Goal: Task Accomplishment & Management: Manage account settings

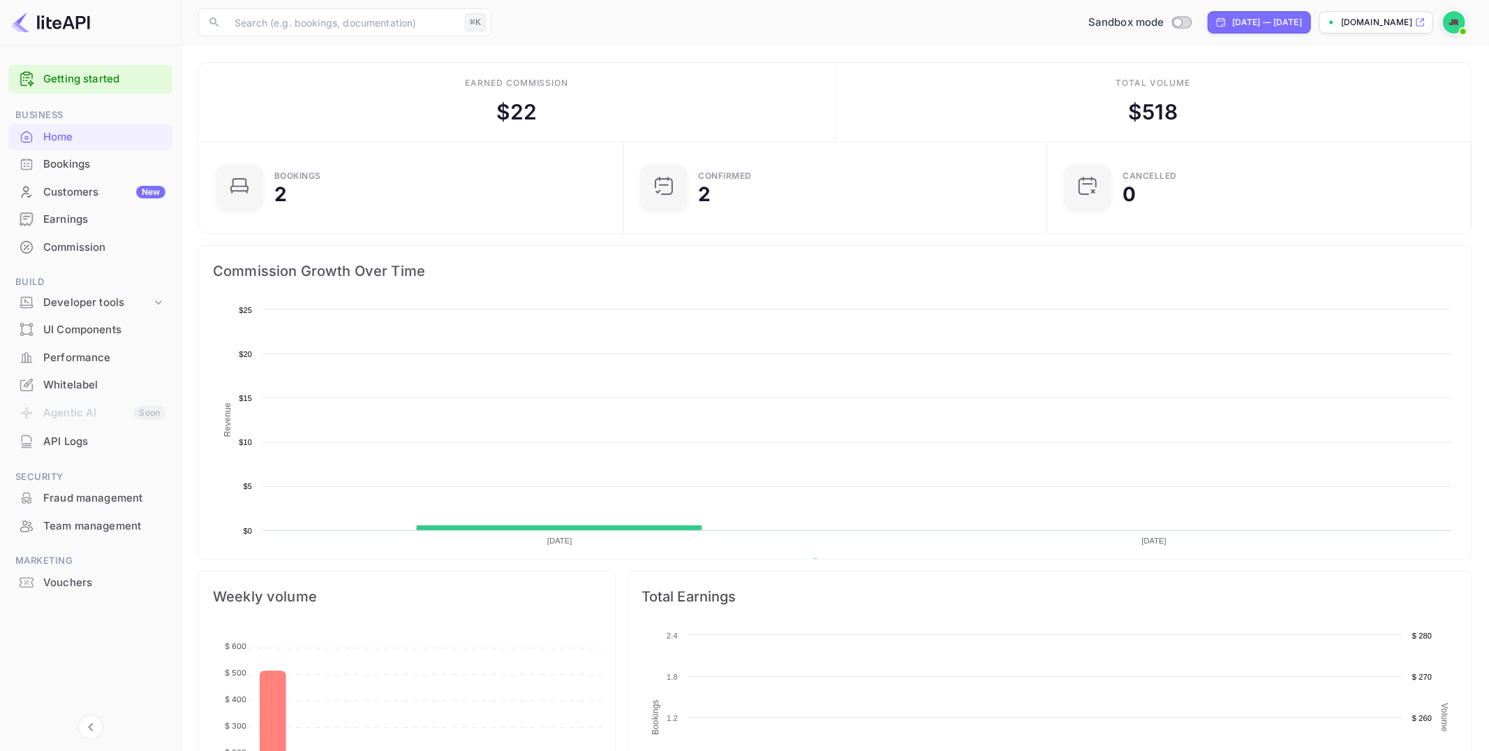
scroll to position [227, 416]
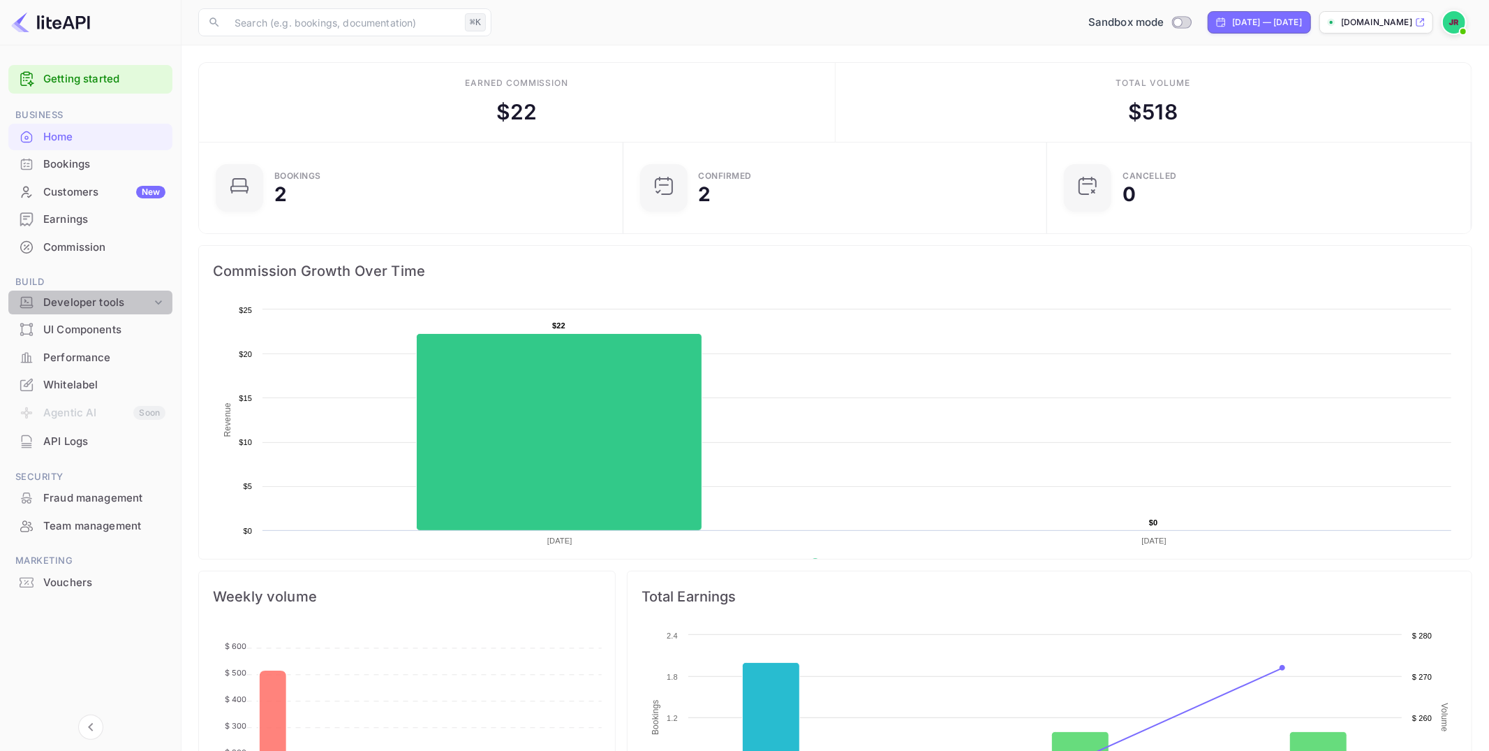
click at [85, 297] on div "Developer tools" at bounding box center [97, 303] width 108 height 16
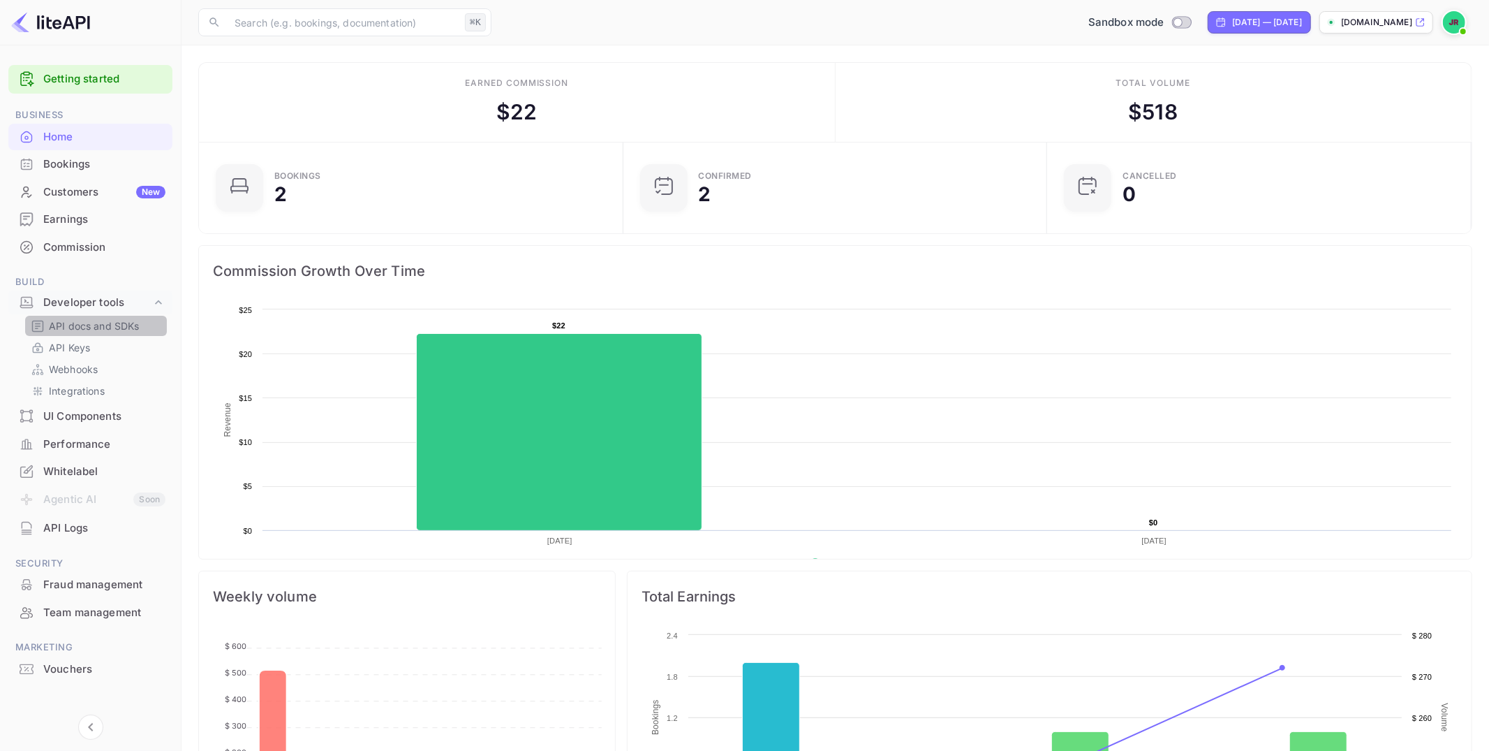
click at [108, 327] on p "API docs and SDKs" at bounding box center [94, 325] width 91 height 15
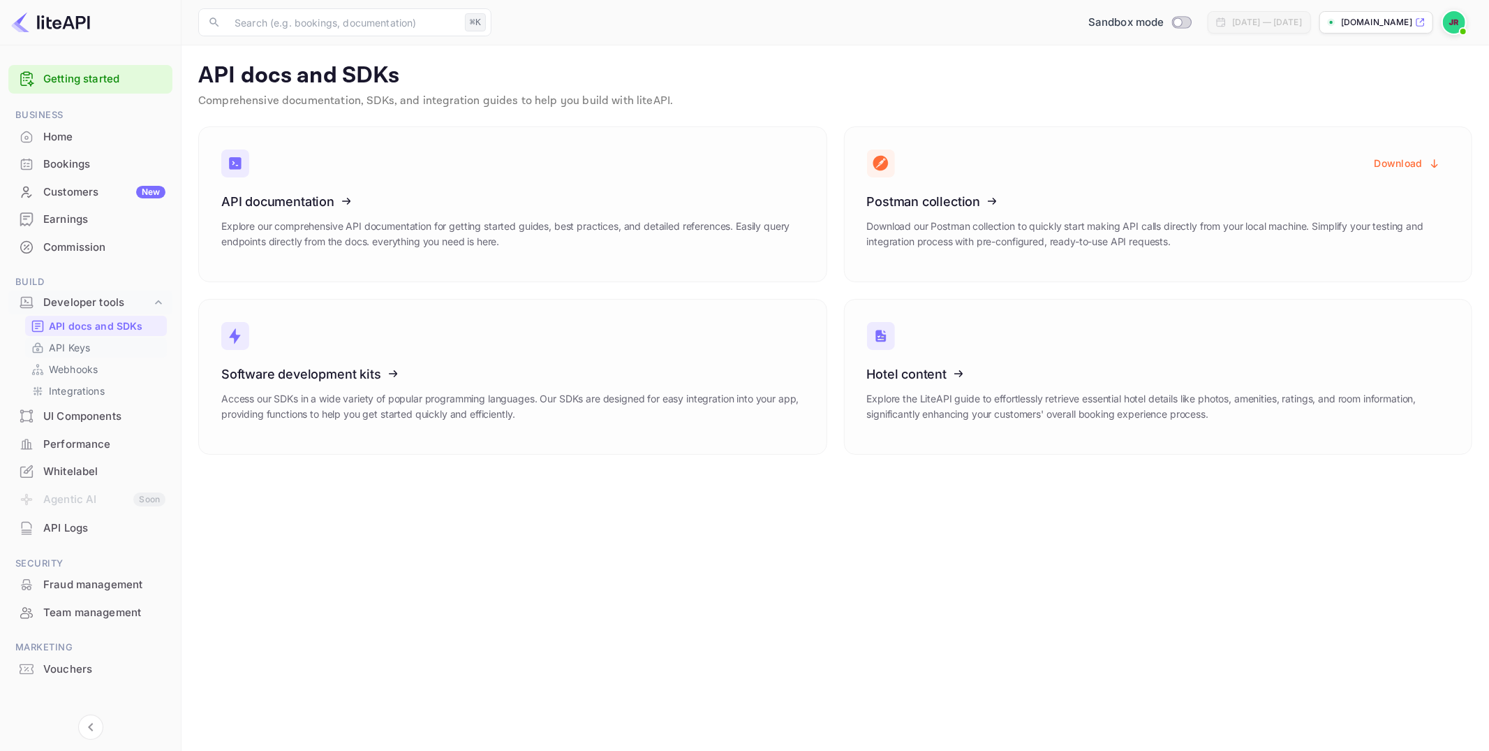
click at [55, 355] on div "API Keys" at bounding box center [96, 347] width 142 height 20
click at [55, 352] on p "API Keys" at bounding box center [69, 347] width 41 height 15
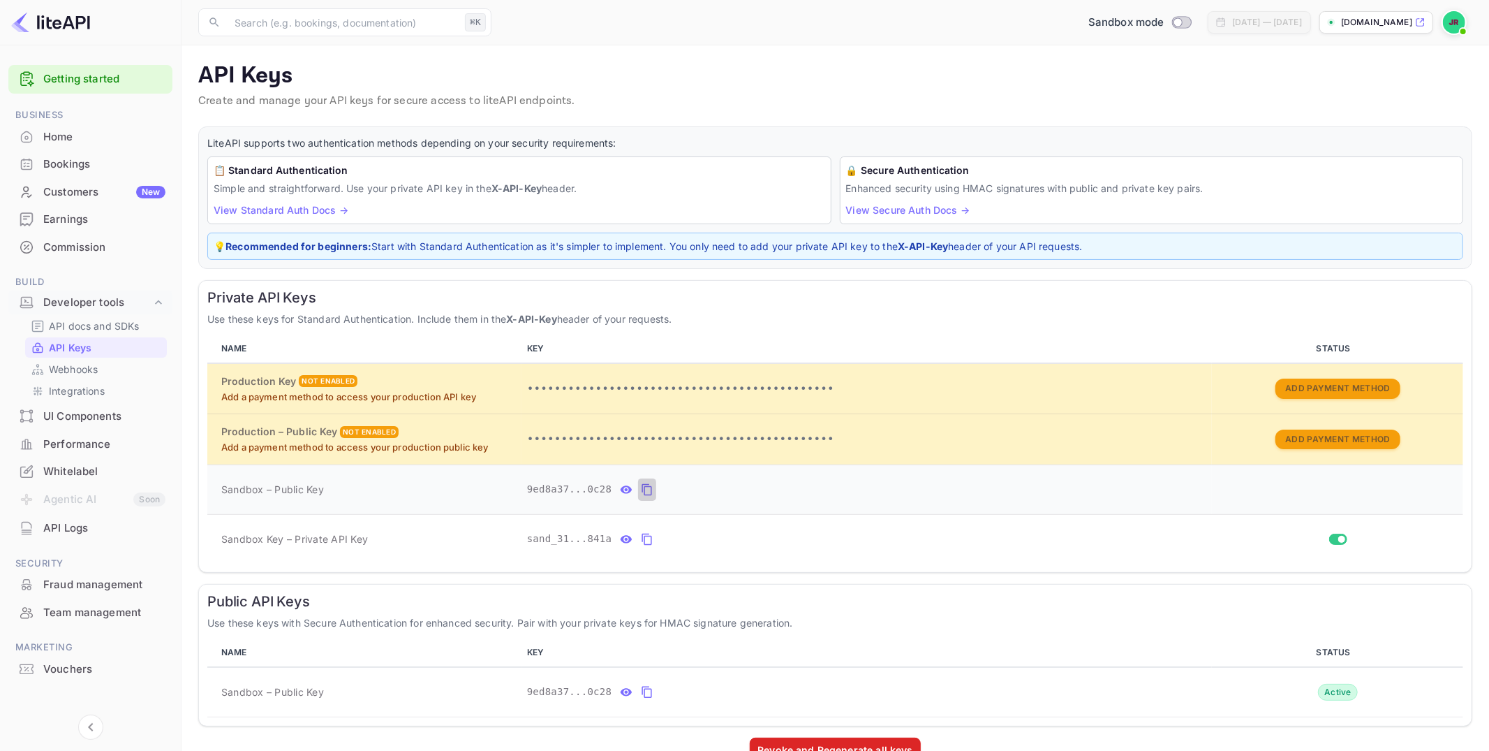
click at [651, 490] on icon "private api keys table" at bounding box center [647, 490] width 10 height 12
click at [651, 545] on button "private api keys table" at bounding box center [647, 539] width 18 height 22
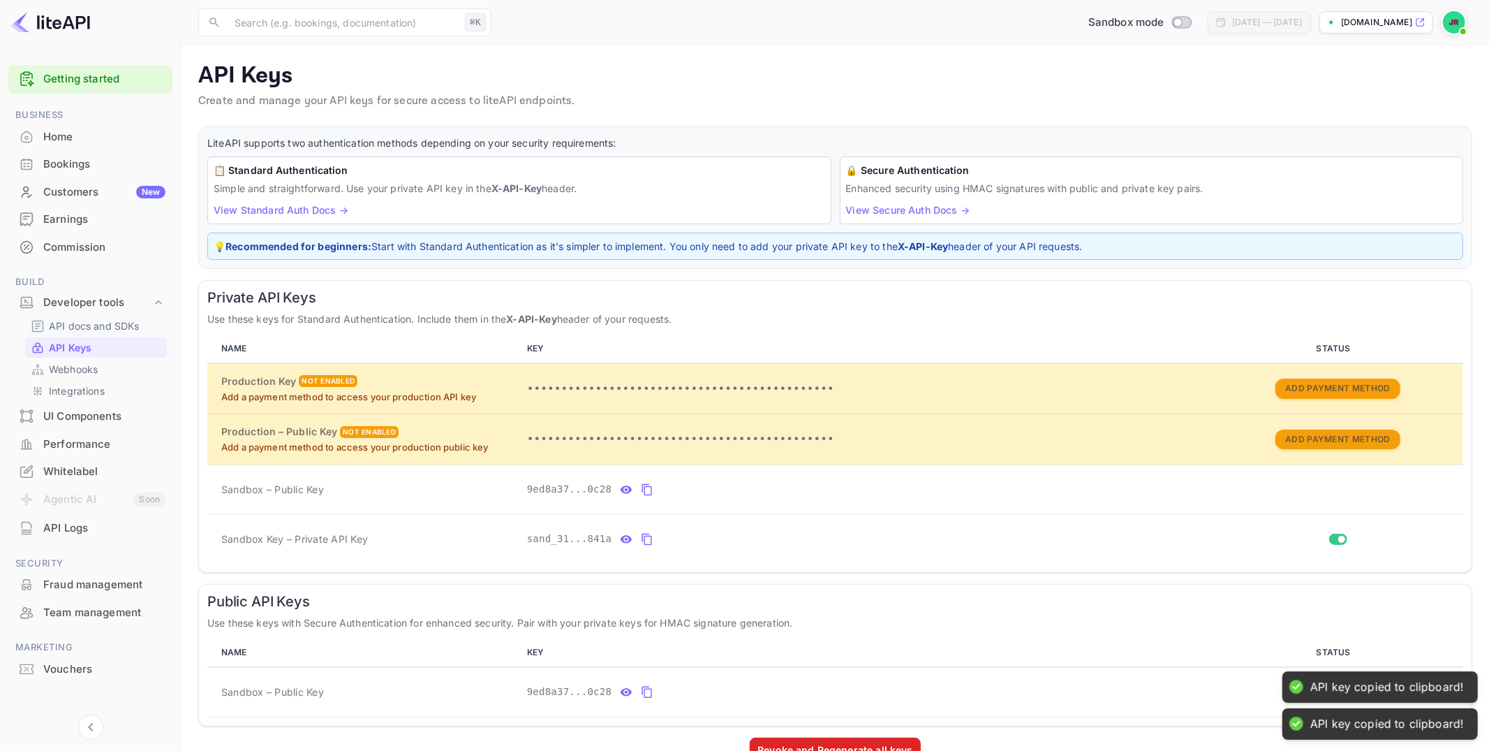
click at [77, 325] on p "API docs and SDKs" at bounding box center [94, 325] width 91 height 15
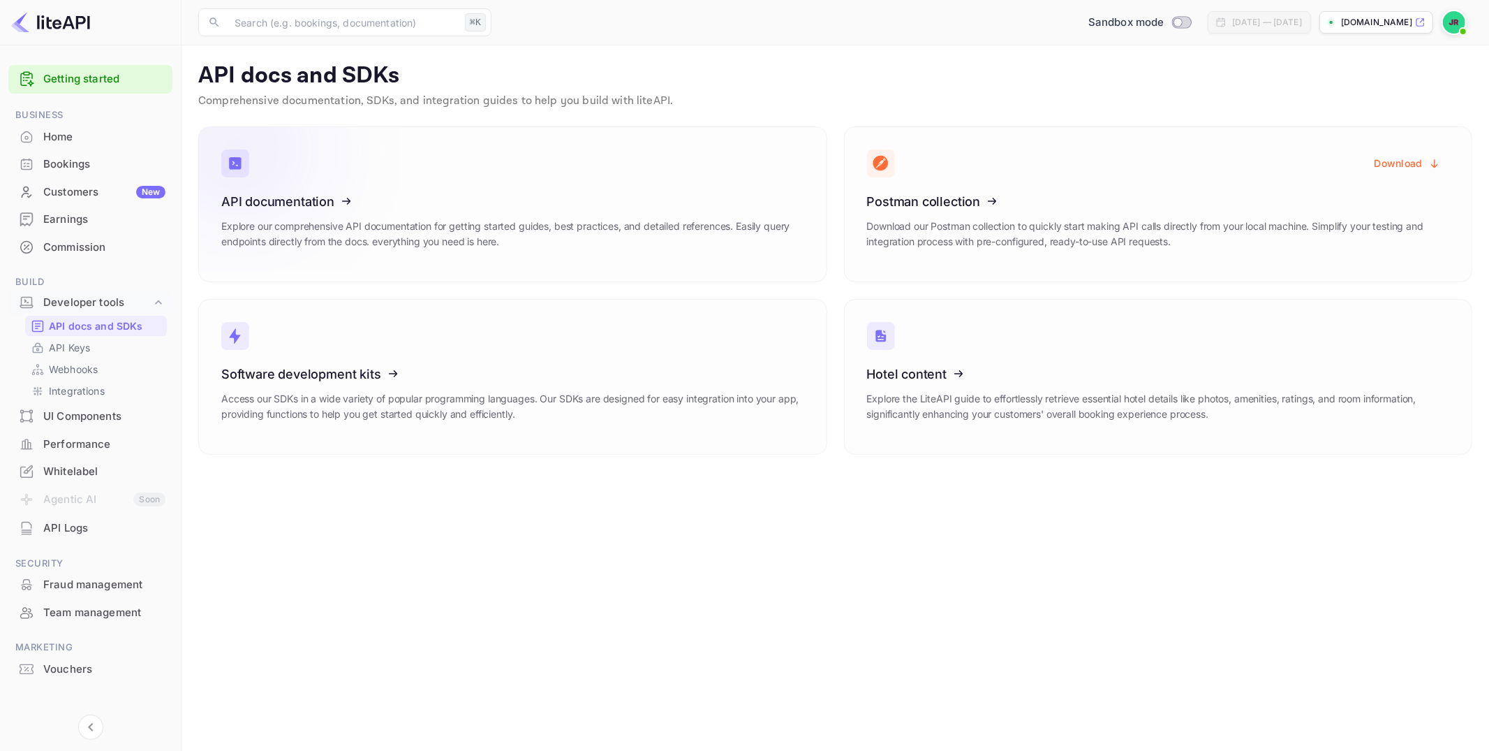
click at [322, 211] on icon at bounding box center [307, 199] width 217 height 144
click at [73, 242] on div "Commission" at bounding box center [104, 247] width 122 height 16
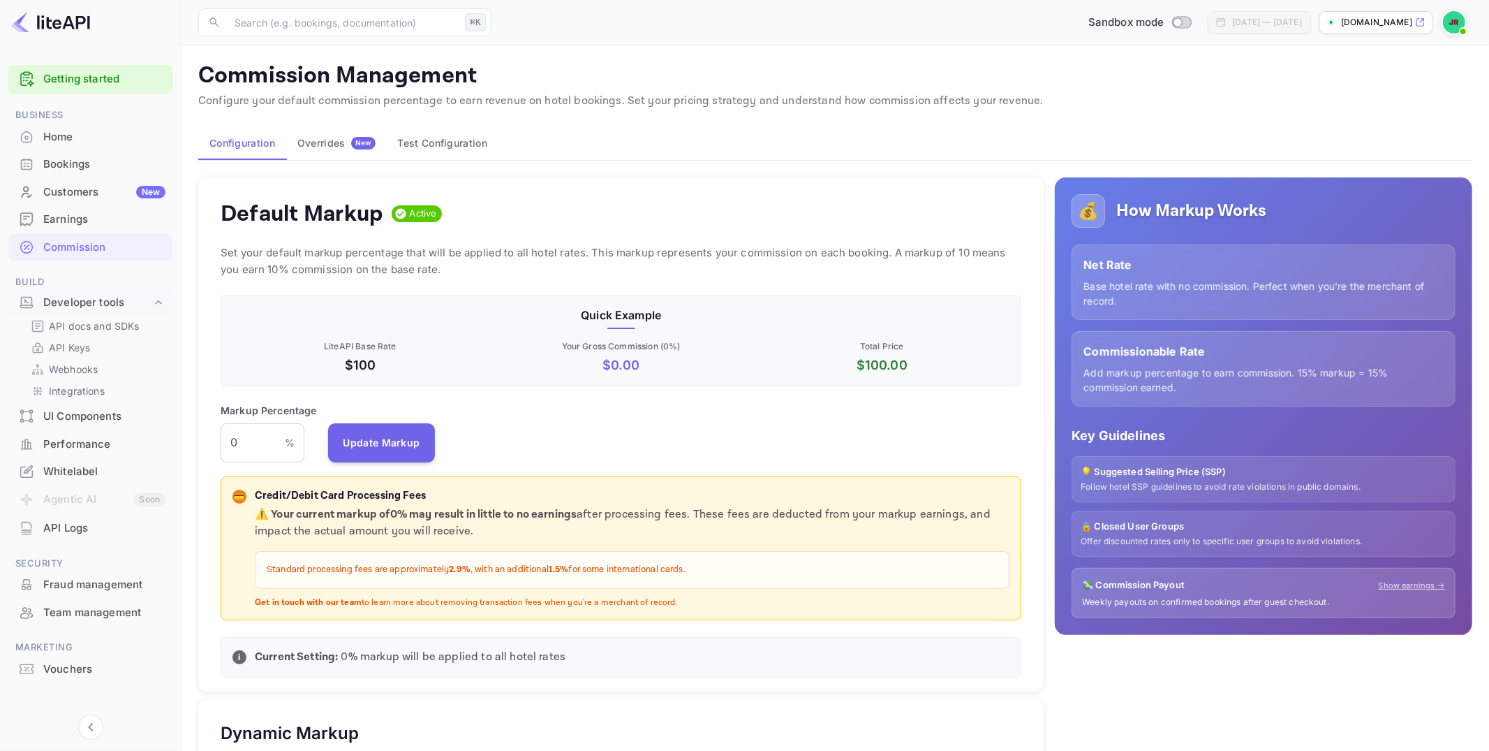
scroll to position [248, 801]
drag, startPoint x: 239, startPoint y: 443, endPoint x: 196, endPoint y: 442, distance: 44.0
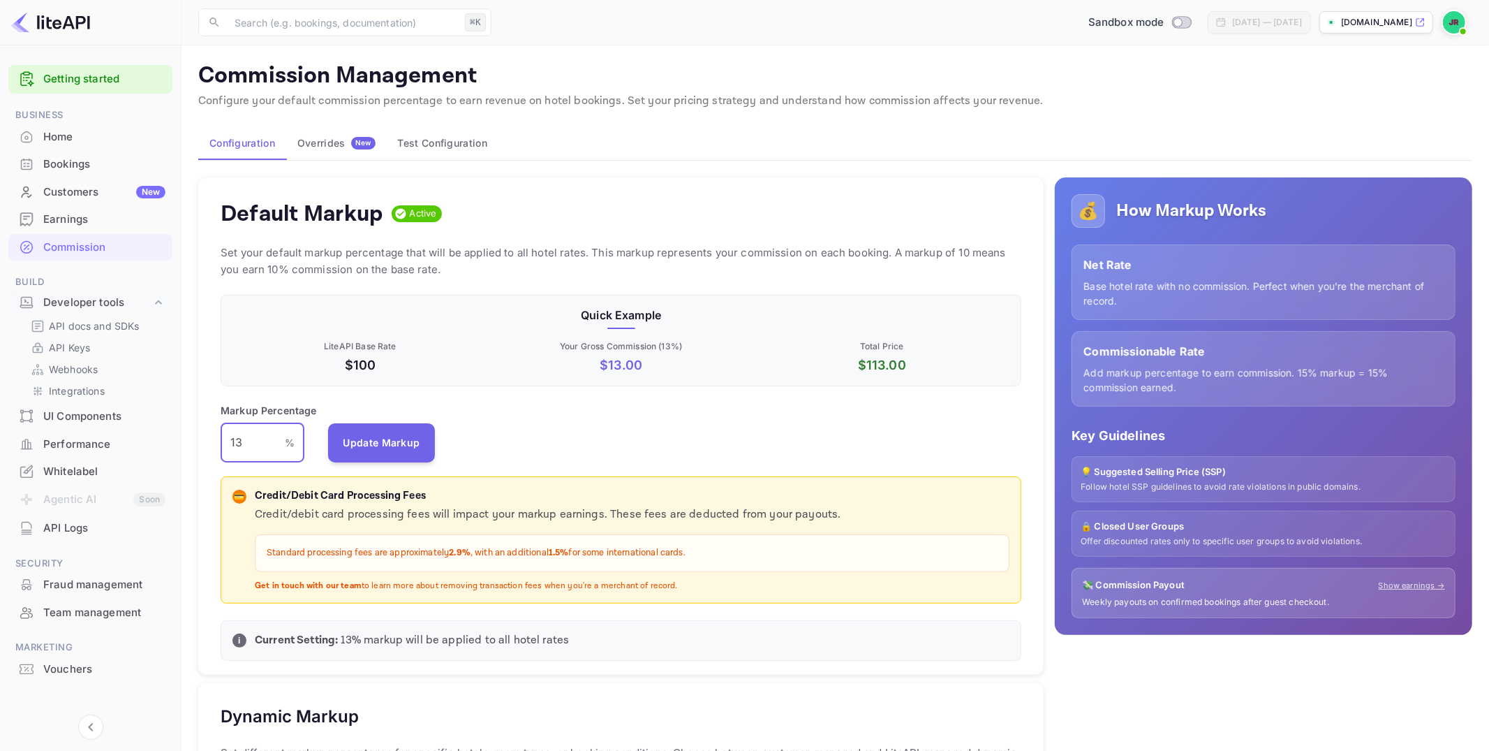
type input "13"
click at [436, 450] on div "Markup Percentage 13 % ​ Update Markup" at bounding box center [621, 432] width 801 height 59
click at [392, 448] on button "Update Markup" at bounding box center [382, 442] width 108 height 39
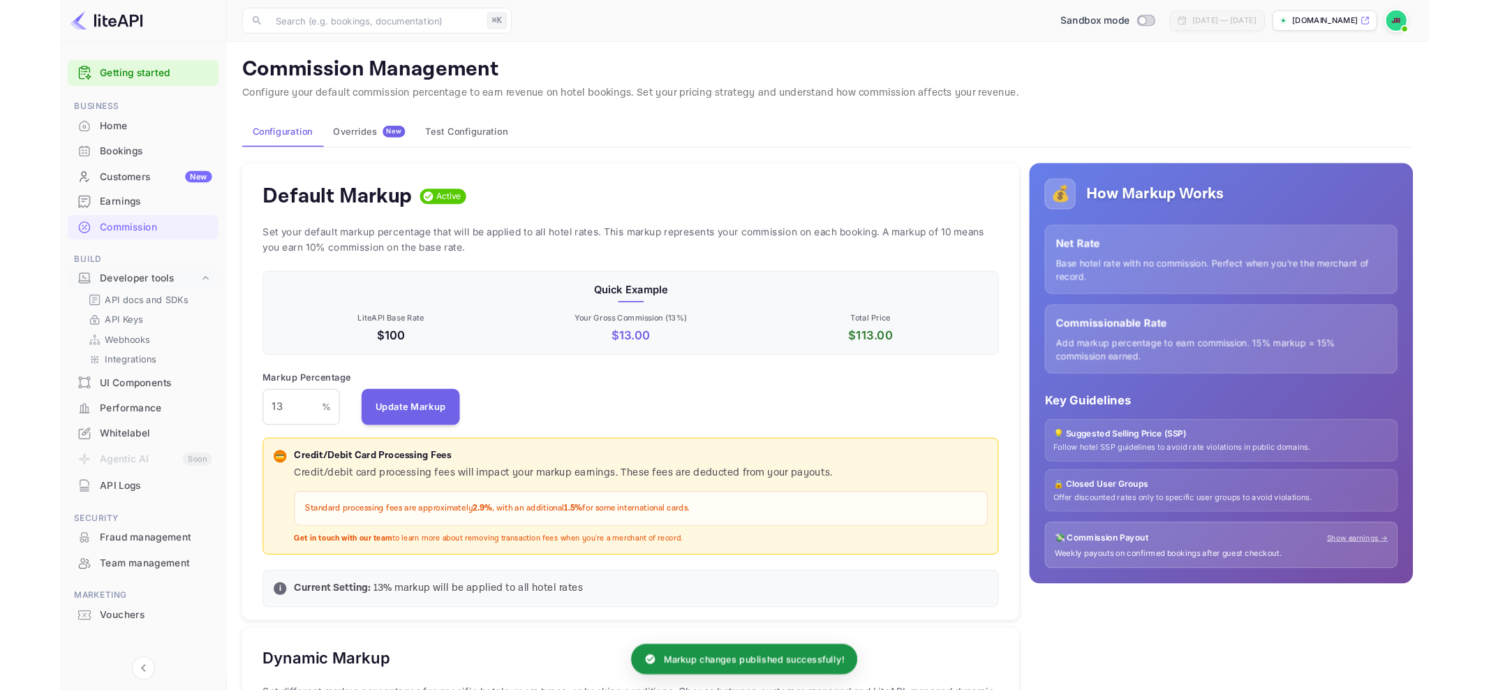
scroll to position [2, 0]
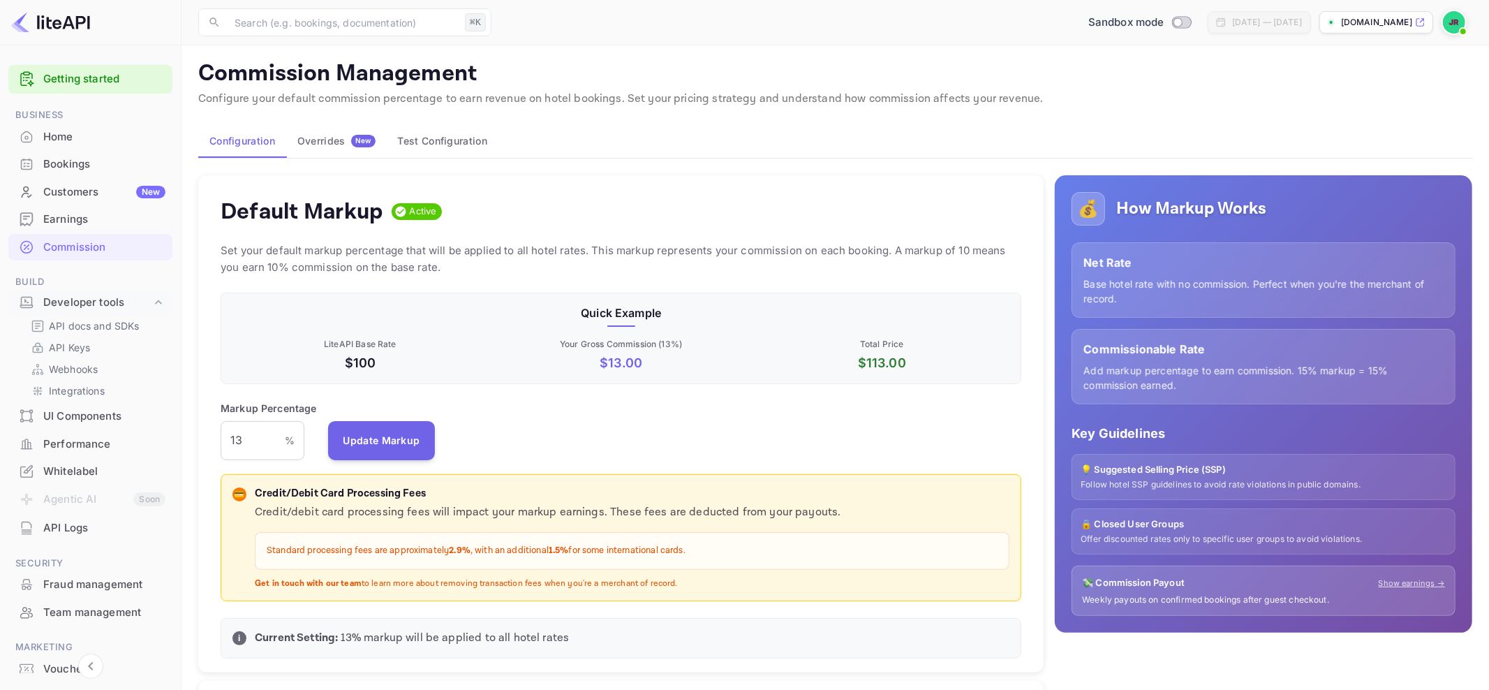
click at [85, 135] on div "Home" at bounding box center [104, 137] width 122 height 16
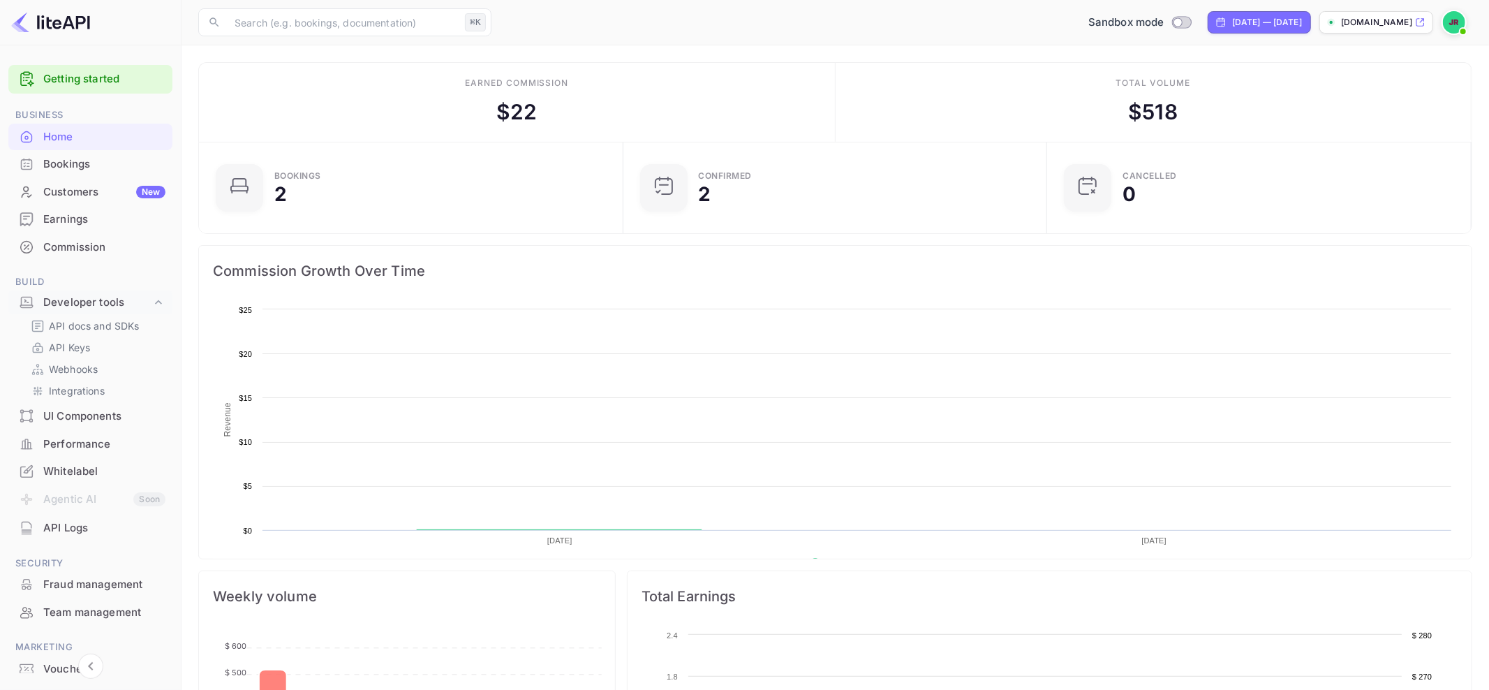
scroll to position [227, 416]
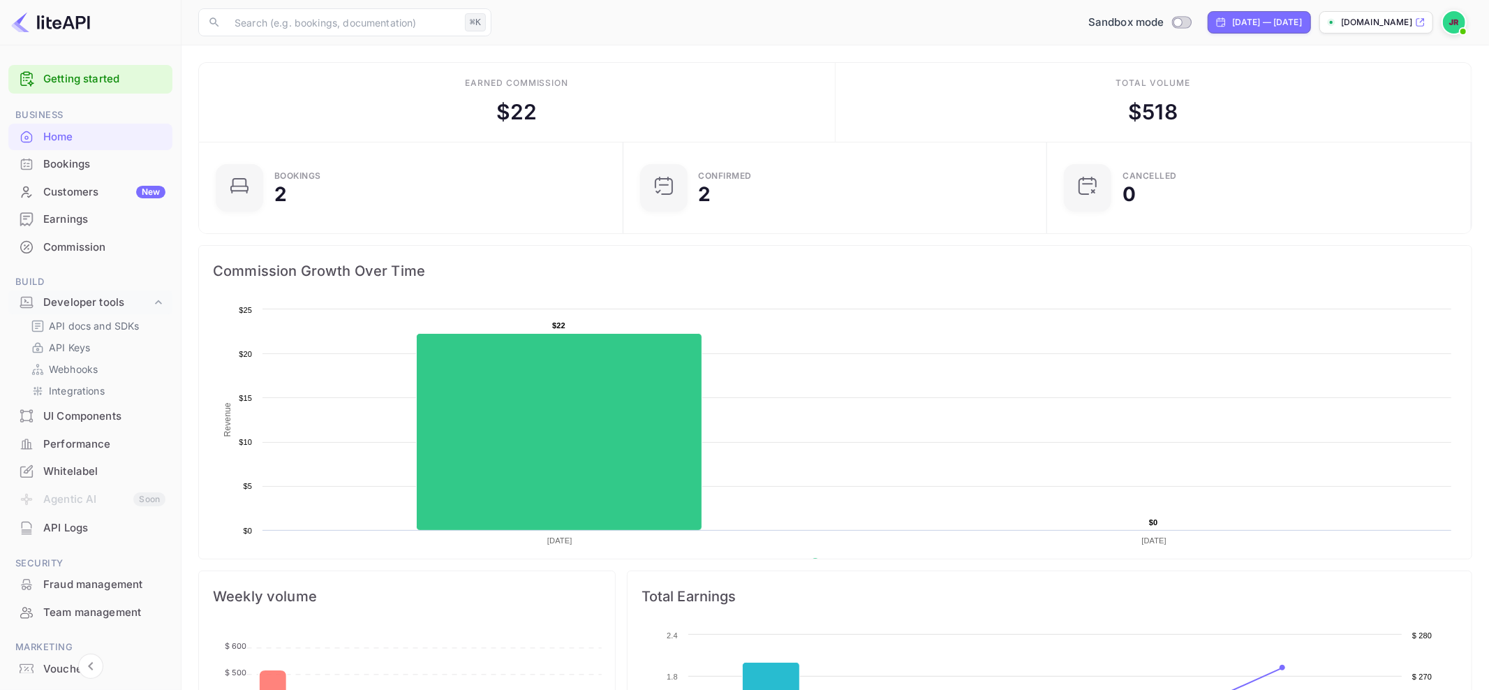
drag, startPoint x: 815, startPoint y: 28, endPoint x: 841, endPoint y: 25, distance: 26.0
click at [816, 28] on div "Sandbox mode [DATE] — [DATE] [DOMAIN_NAME]" at bounding box center [984, 22] width 975 height 25
click at [143, 303] on div "Developer tools" at bounding box center [97, 303] width 108 height 16
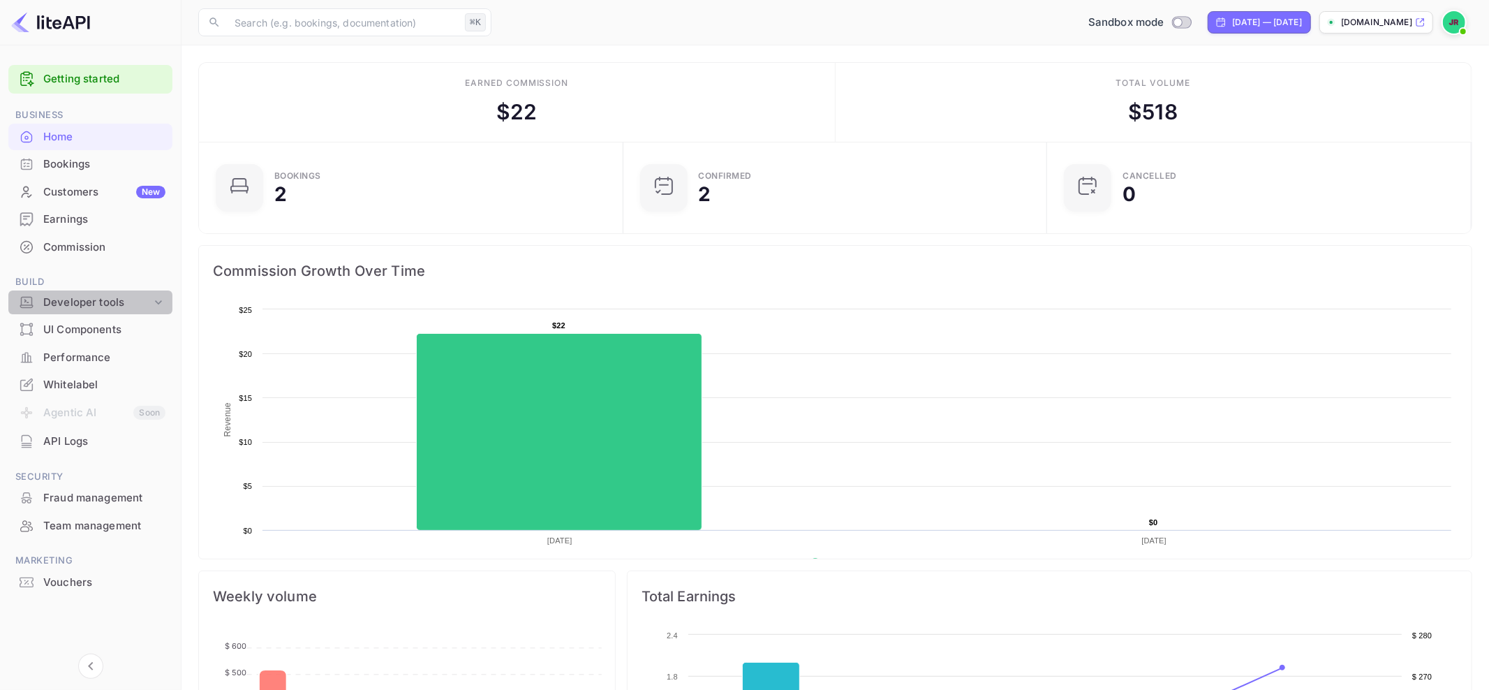
click at [157, 298] on icon at bounding box center [159, 302] width 14 height 14
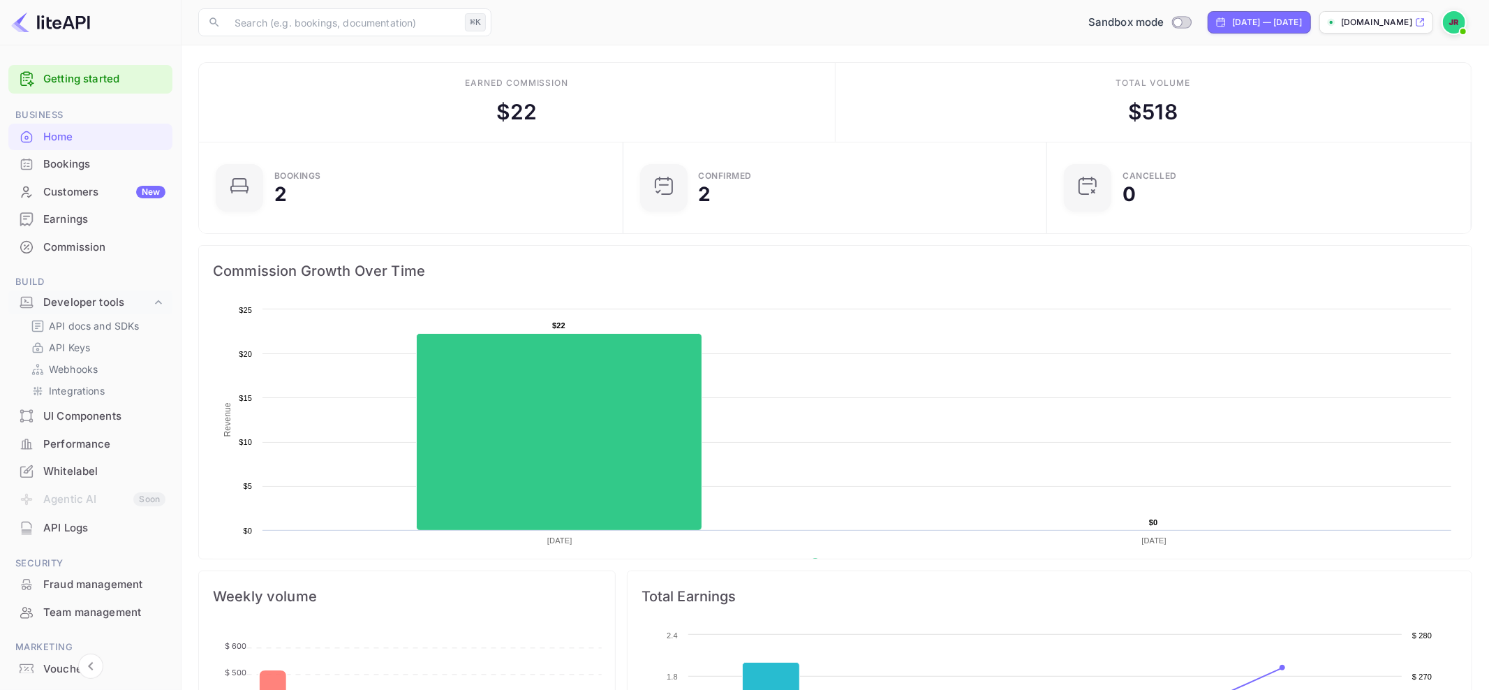
click at [1453, 23] on img at bounding box center [1454, 22] width 22 height 22
click at [101, 322] on div at bounding box center [744, 345] width 1489 height 690
click at [59, 348] on p "API Keys" at bounding box center [69, 347] width 41 height 15
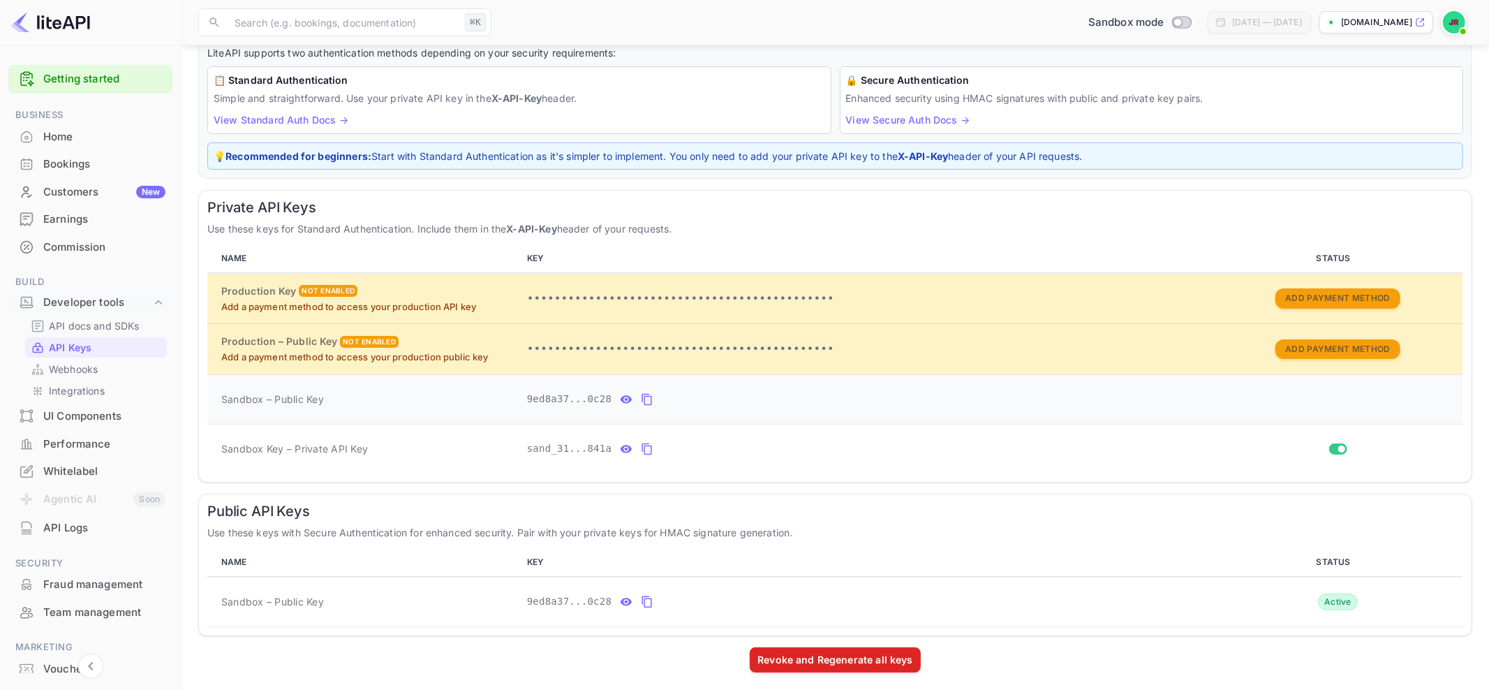
scroll to position [89, 0]
click at [647, 444] on icon "private api keys table" at bounding box center [647, 449] width 13 height 17
drag, startPoint x: 95, startPoint y: 325, endPoint x: 123, endPoint y: 326, distance: 27.9
click at [95, 325] on p "API docs and SDKs" at bounding box center [94, 325] width 91 height 15
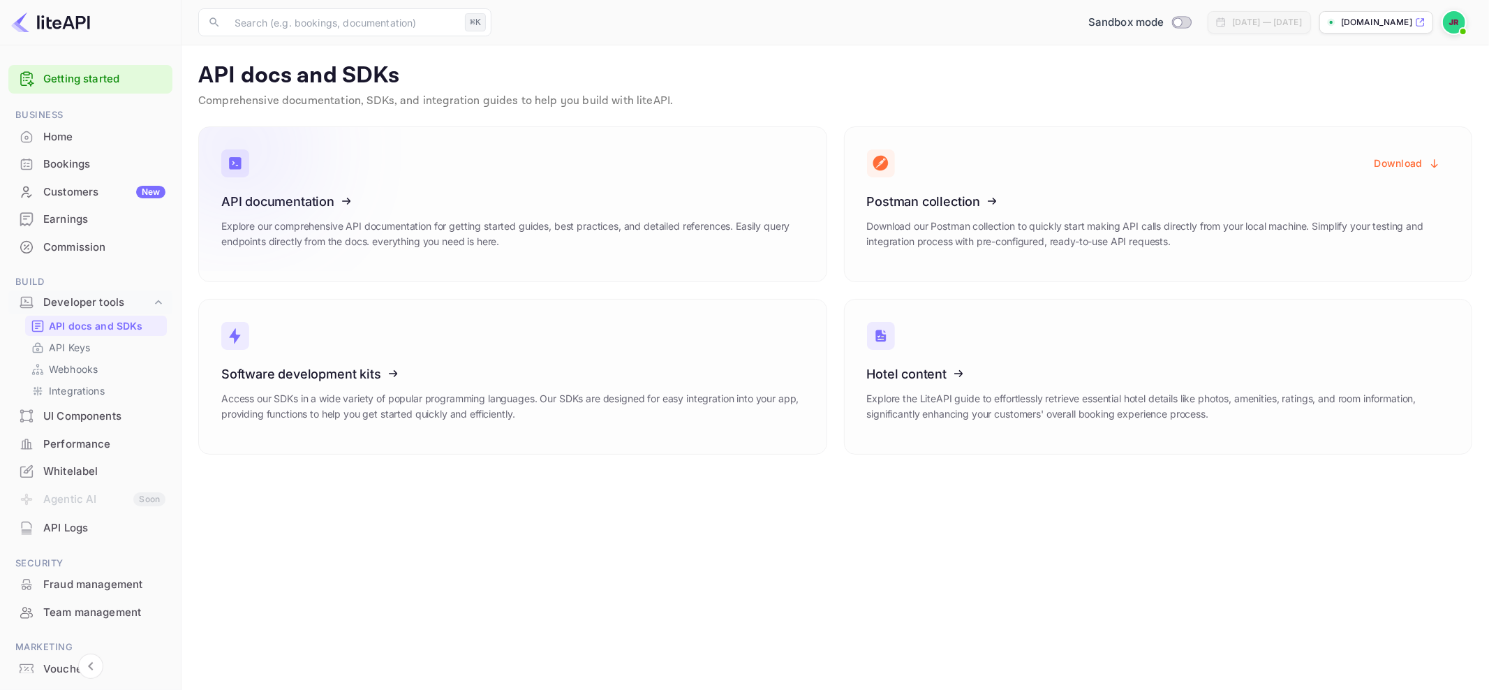
click at [404, 200] on icon at bounding box center [307, 199] width 217 height 144
click at [1353, 26] on p "[DOMAIN_NAME]" at bounding box center [1376, 22] width 71 height 13
click at [77, 140] on div "Home" at bounding box center [104, 137] width 122 height 16
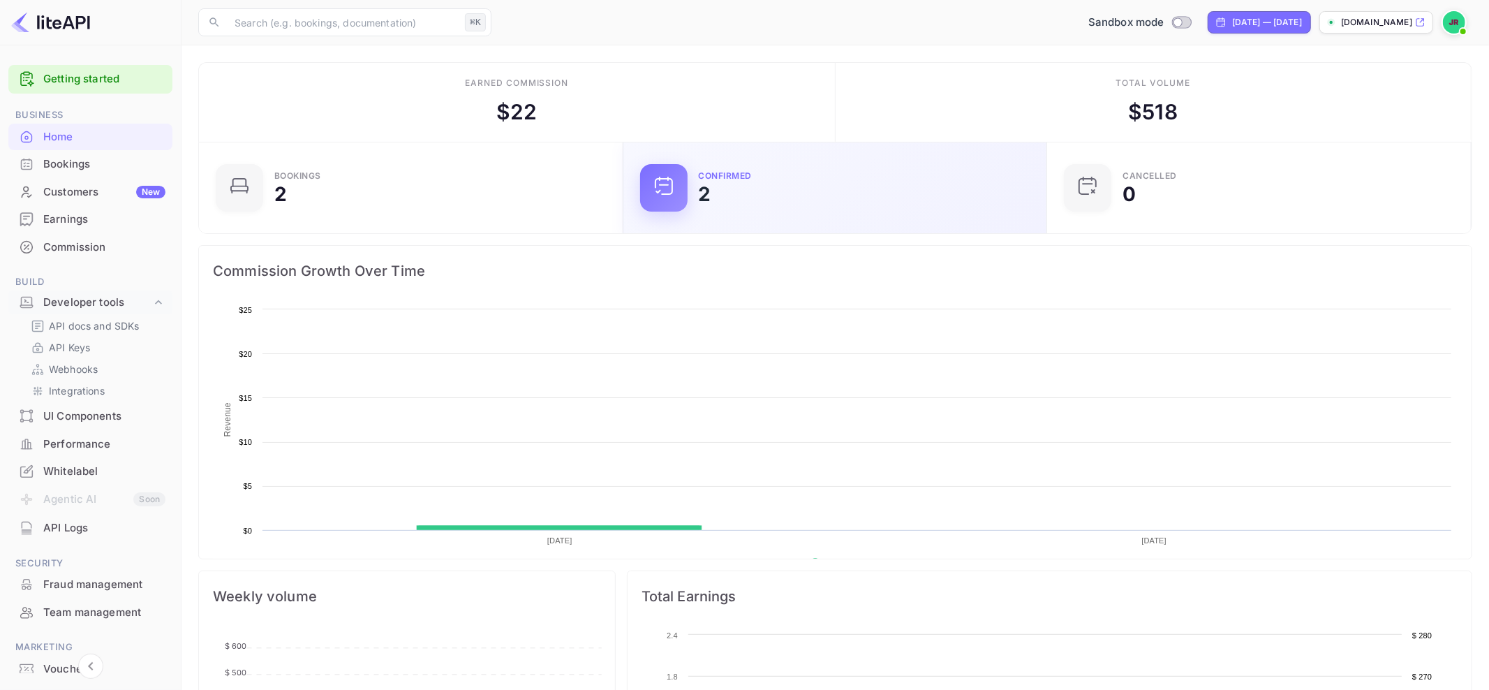
scroll to position [227, 416]
